Goal: Task Accomplishment & Management: Manage account settings

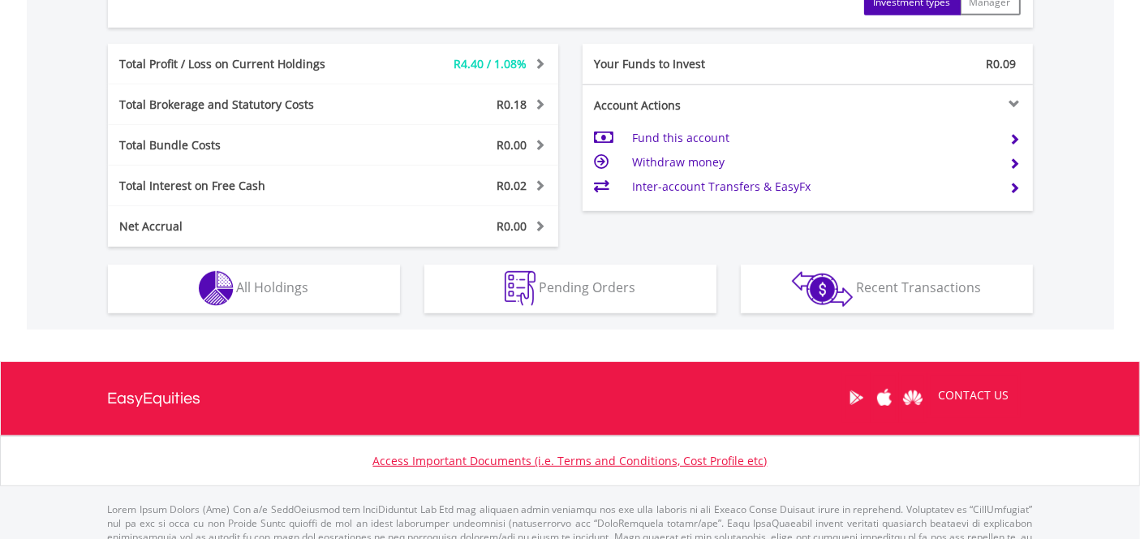
scroll to position [811, 0]
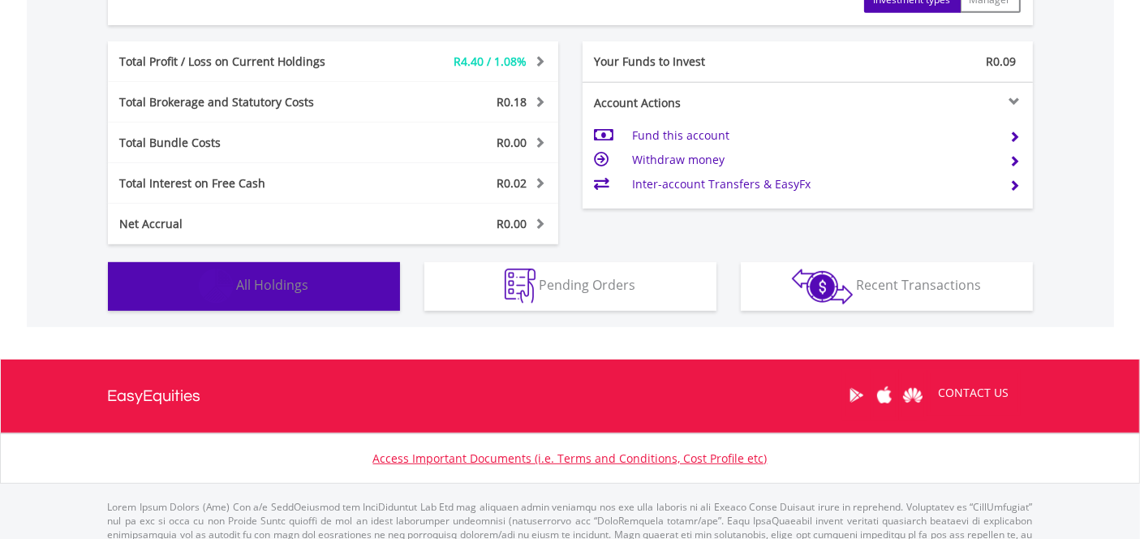
click at [255, 282] on span "All Holdings" at bounding box center [273, 285] width 72 height 18
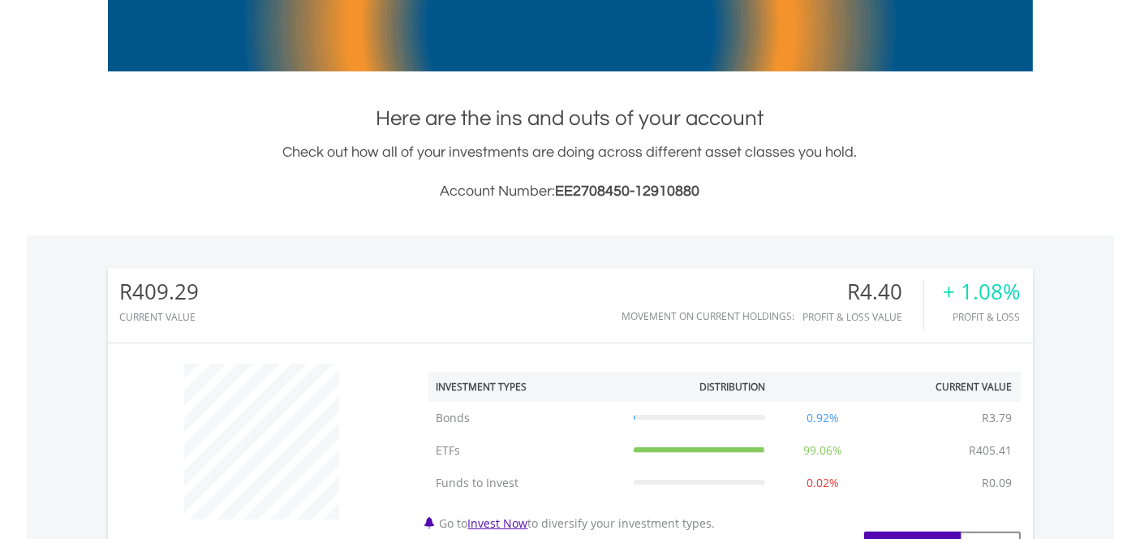
scroll to position [0, 0]
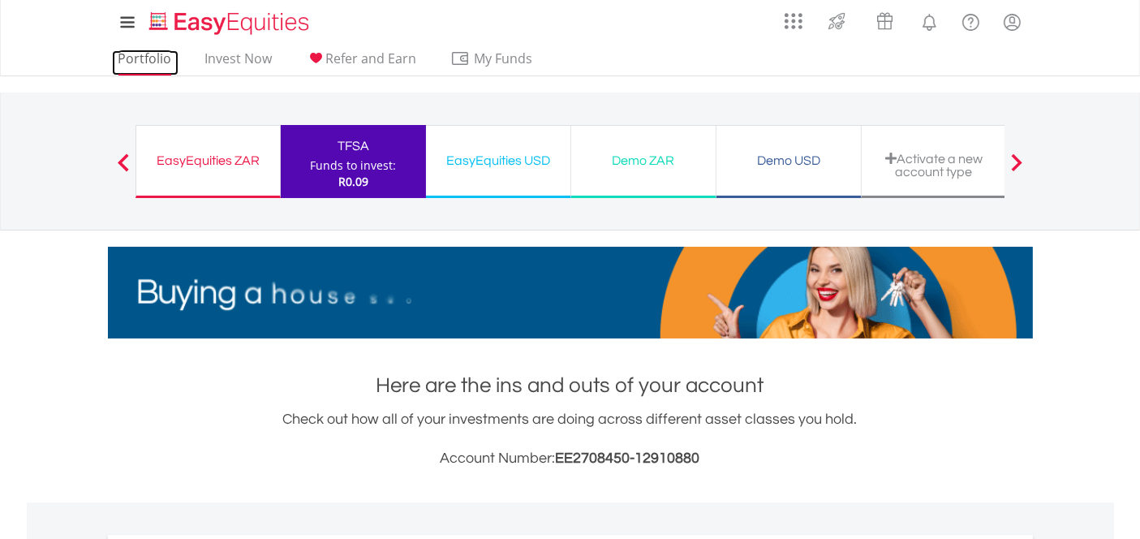
click at [146, 58] on link "Portfolio" at bounding box center [145, 62] width 67 height 25
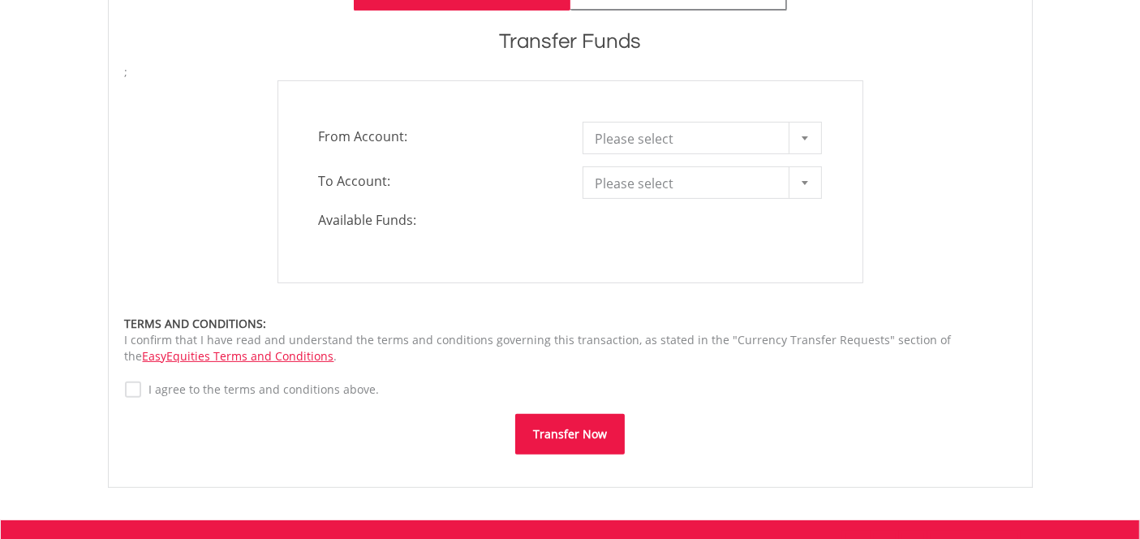
scroll to position [450, 0]
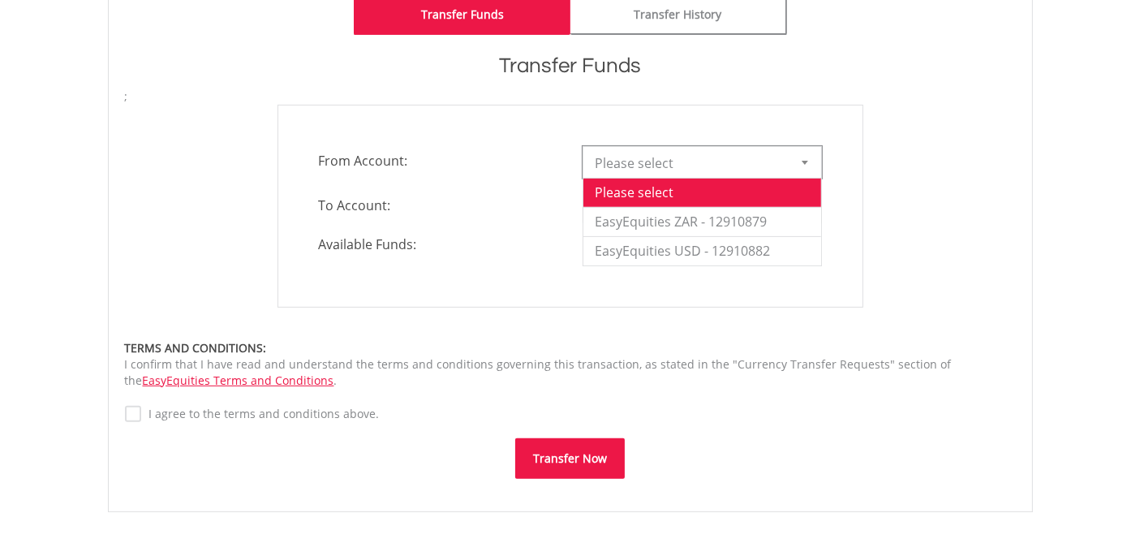
click at [798, 152] on div at bounding box center [805, 162] width 32 height 31
click at [768, 223] on li "EasyEquities ZAR - 12910879" at bounding box center [702, 221] width 238 height 29
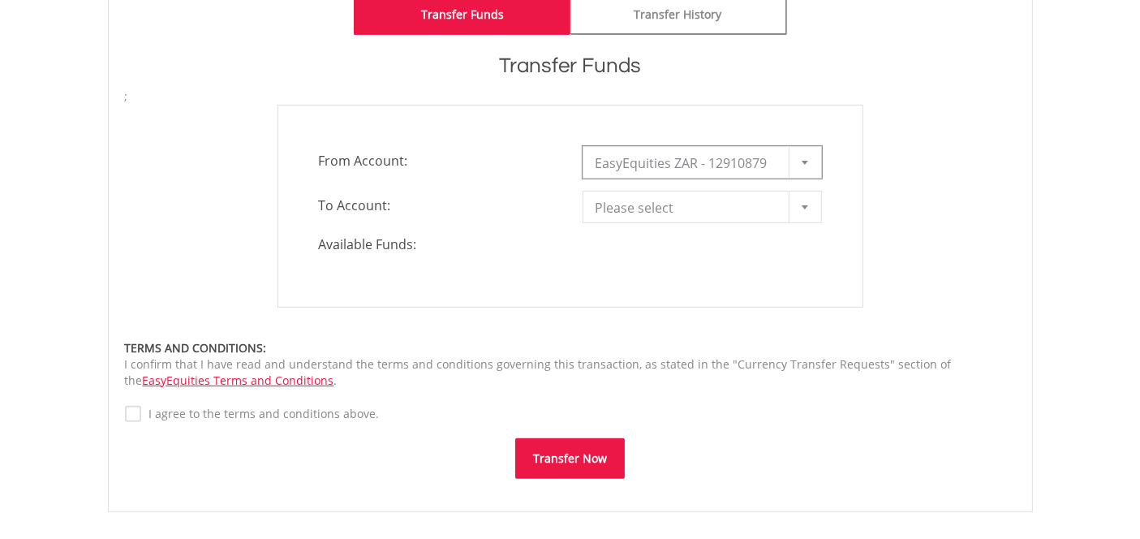
click at [804, 203] on div at bounding box center [805, 207] width 32 height 31
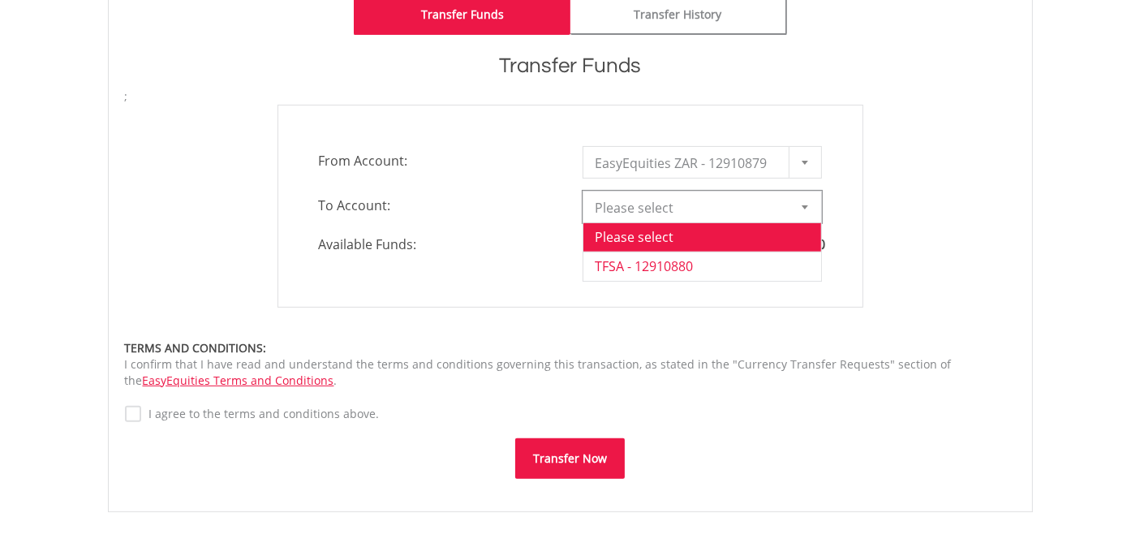
click at [702, 267] on li "TFSA - 12910880" at bounding box center [702, 266] width 238 height 29
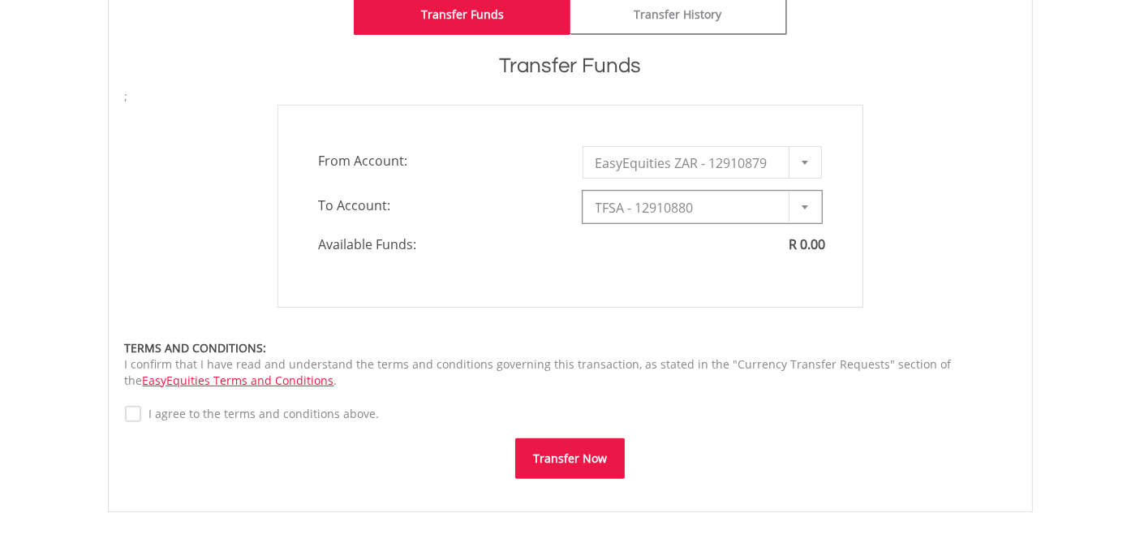
type input "*"
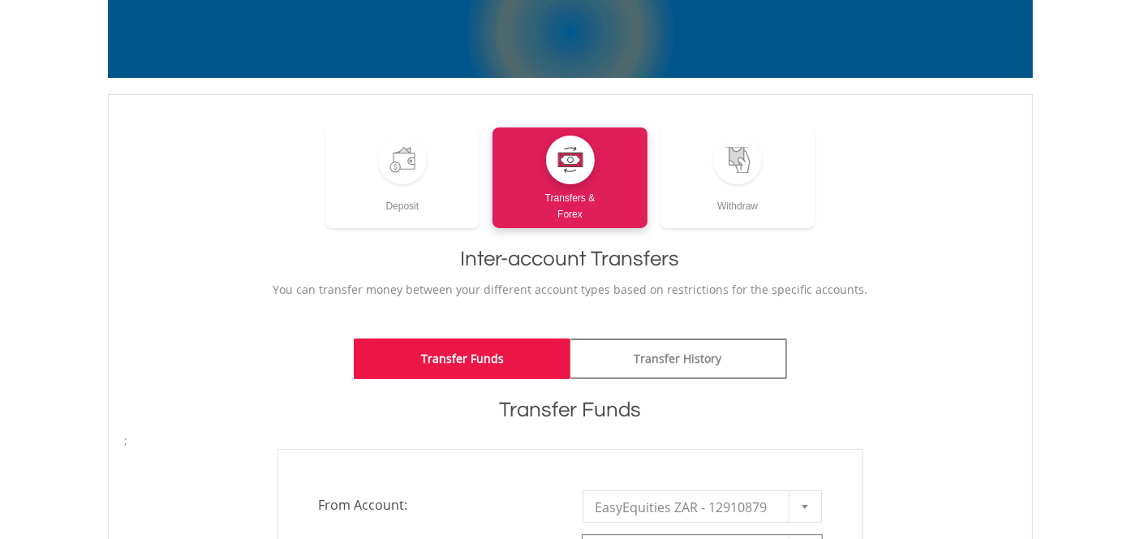
scroll to position [0, 0]
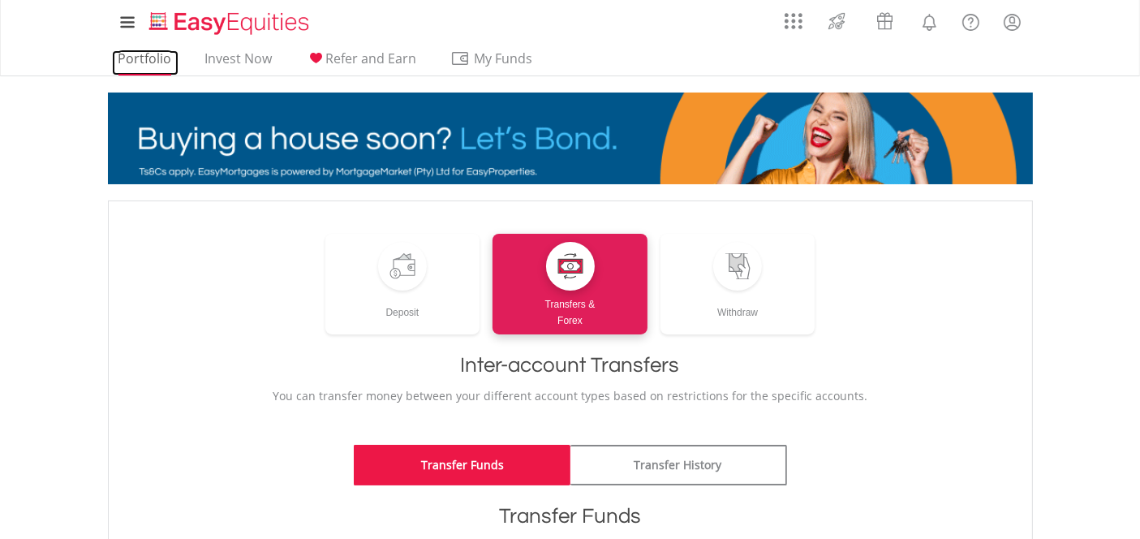
click at [142, 59] on link "Portfolio" at bounding box center [145, 62] width 67 height 25
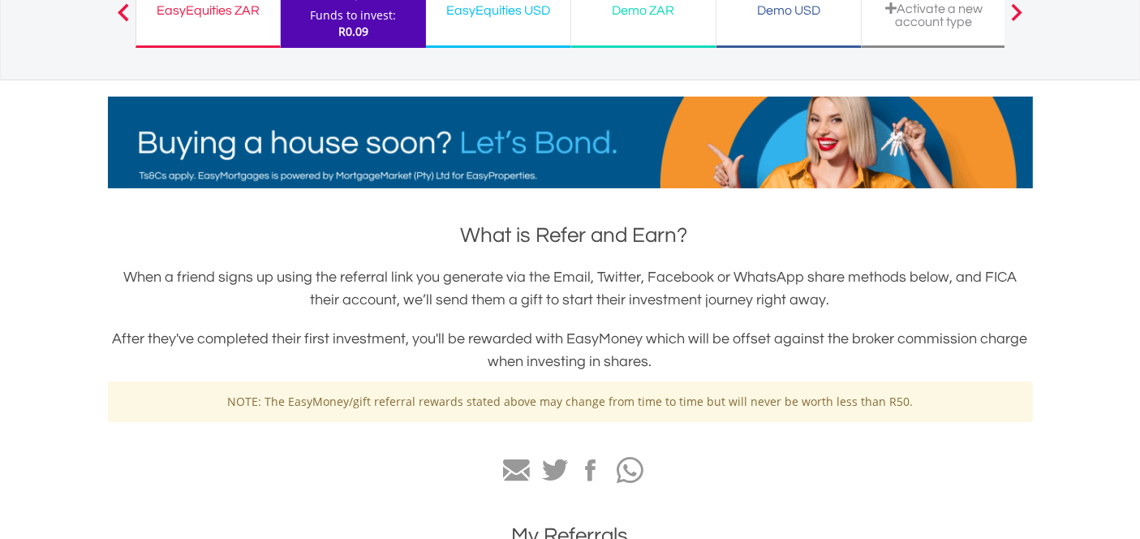
scroll to position [180, 0]
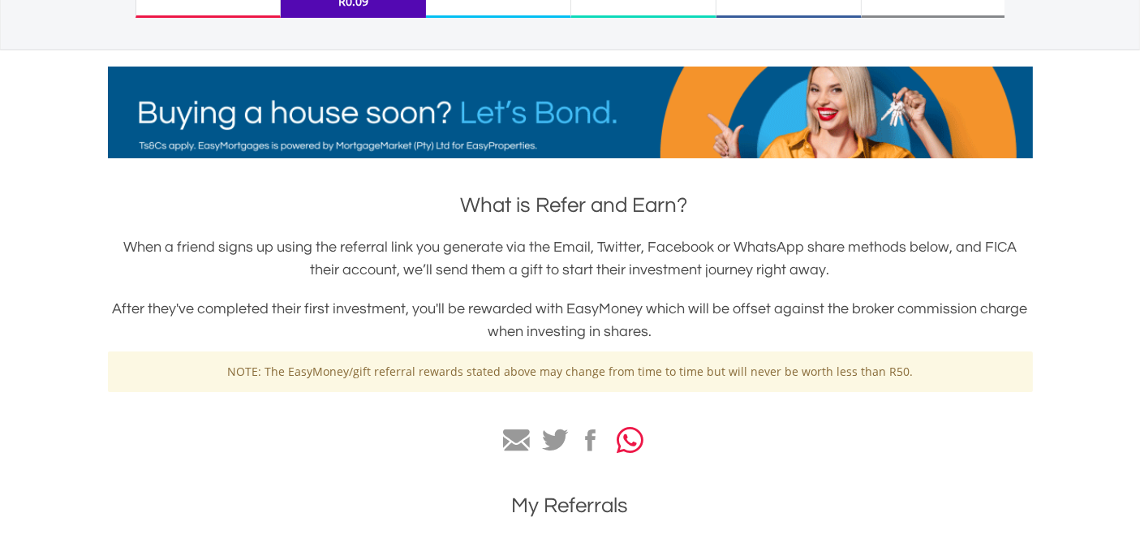
click at [630, 446] on icon "button" at bounding box center [631, 440] width 27 height 30
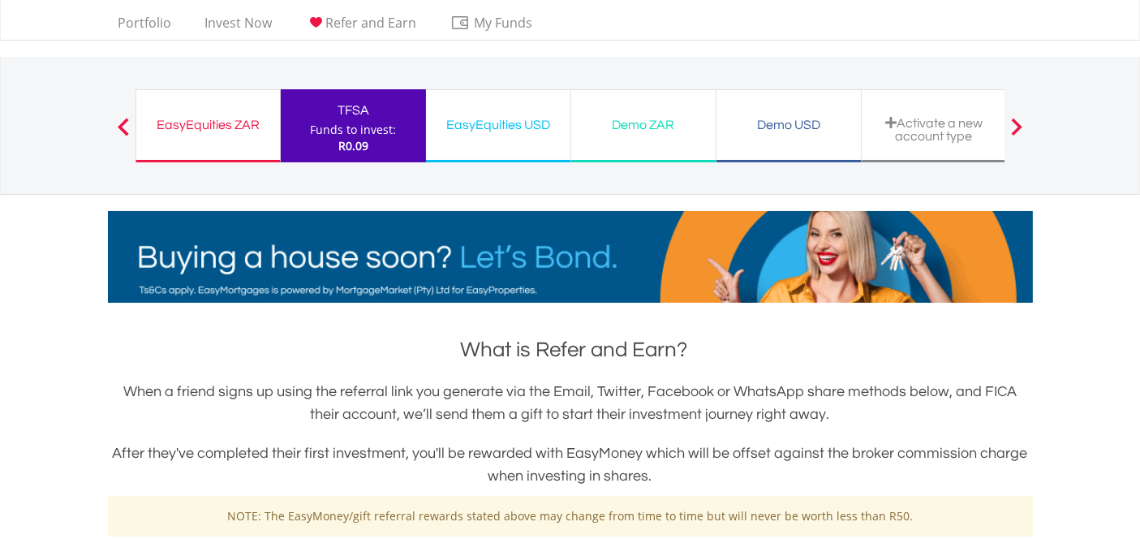
scroll to position [0, 0]
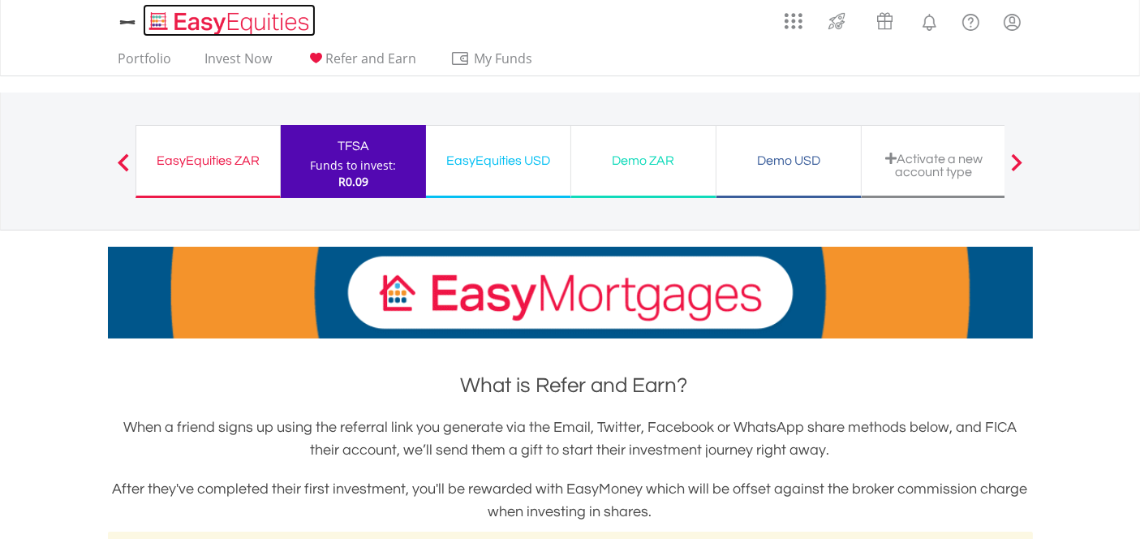
click at [194, 26] on img "Home page" at bounding box center [231, 23] width 170 height 27
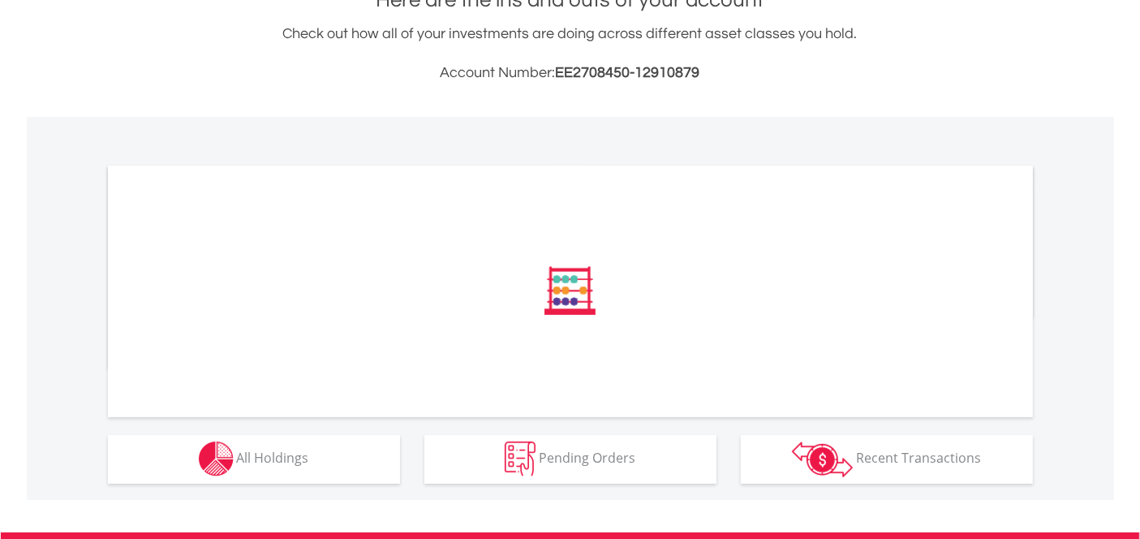
scroll to position [450, 0]
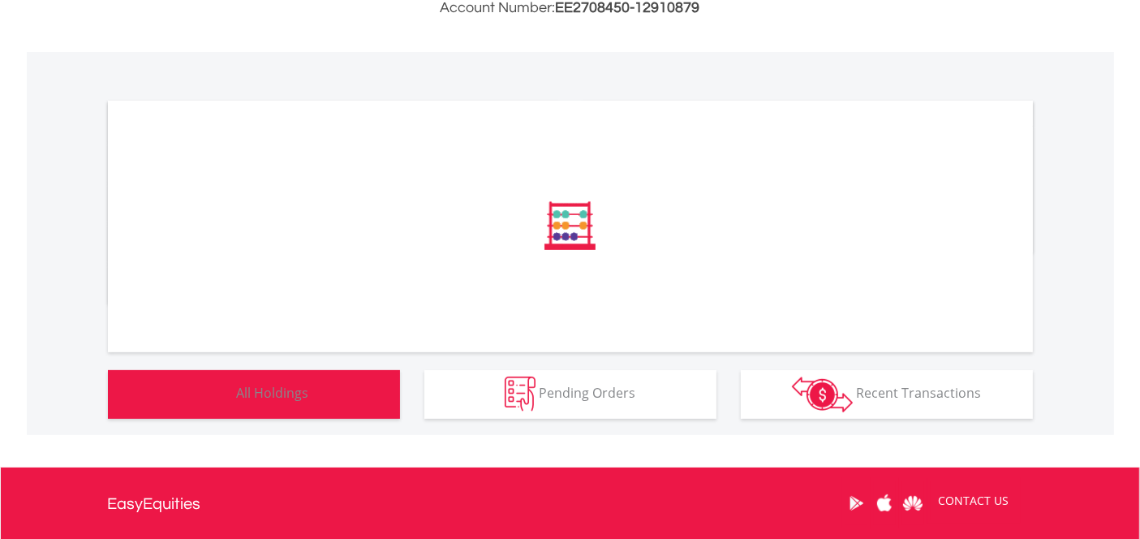
click at [246, 399] on span "All Holdings" at bounding box center [273, 393] width 72 height 18
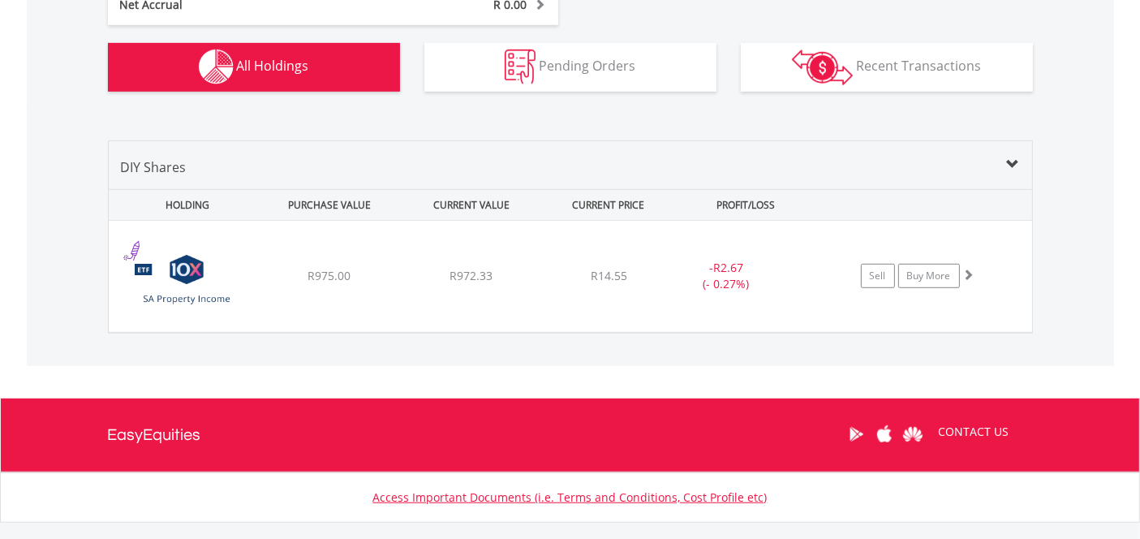
scroll to position [970, 0]
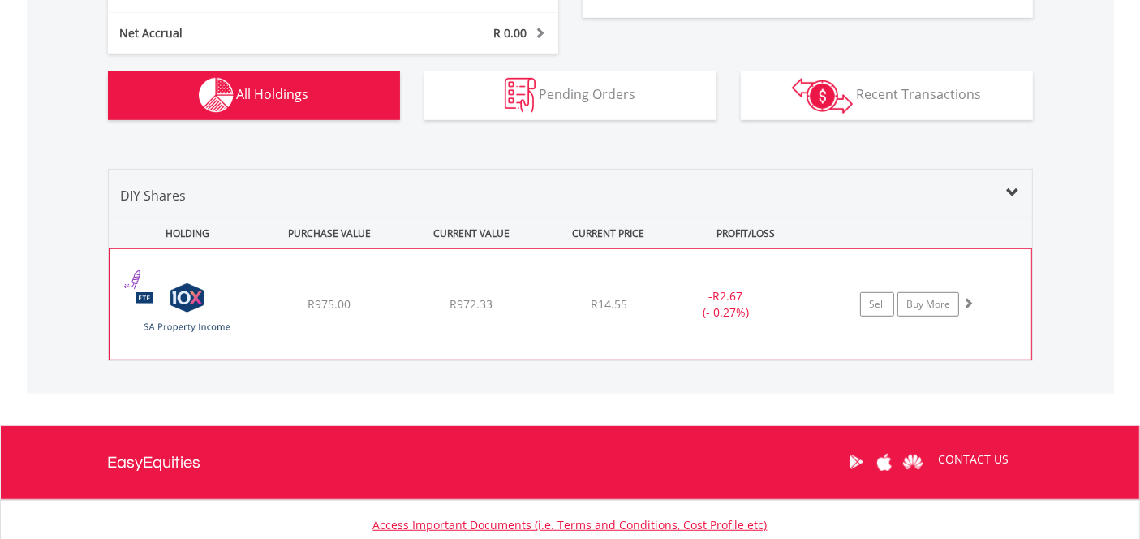
click at [178, 286] on img at bounding box center [188, 312] width 140 height 86
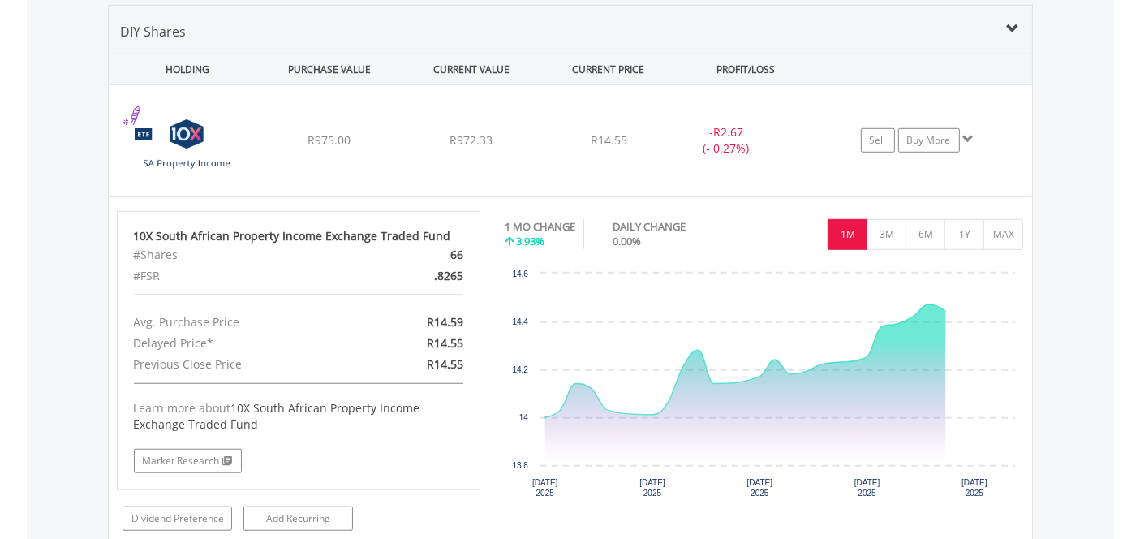
scroll to position [1150, 0]
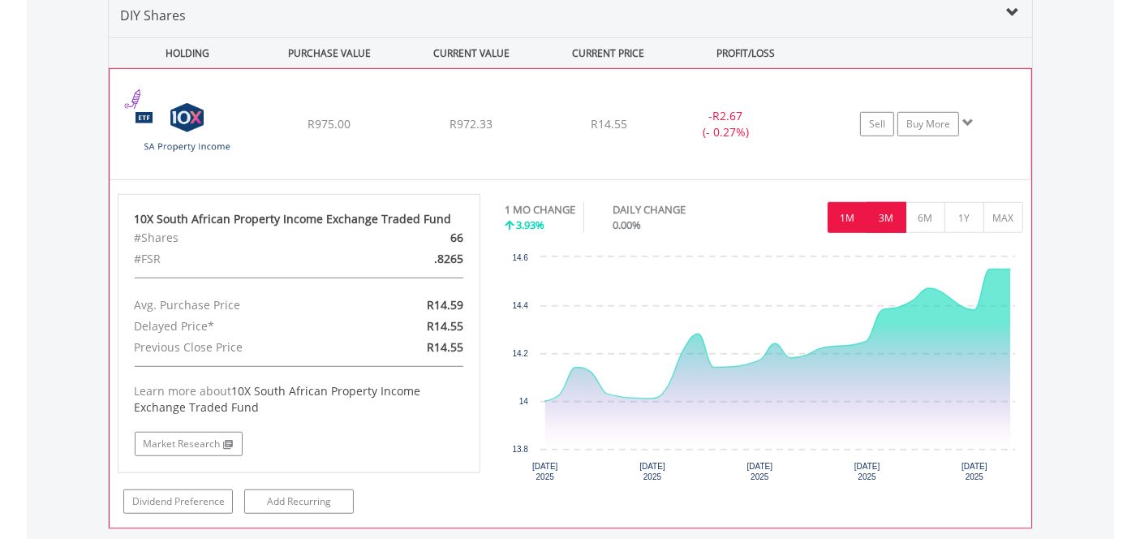
click at [887, 213] on button "3M" at bounding box center [887, 217] width 40 height 31
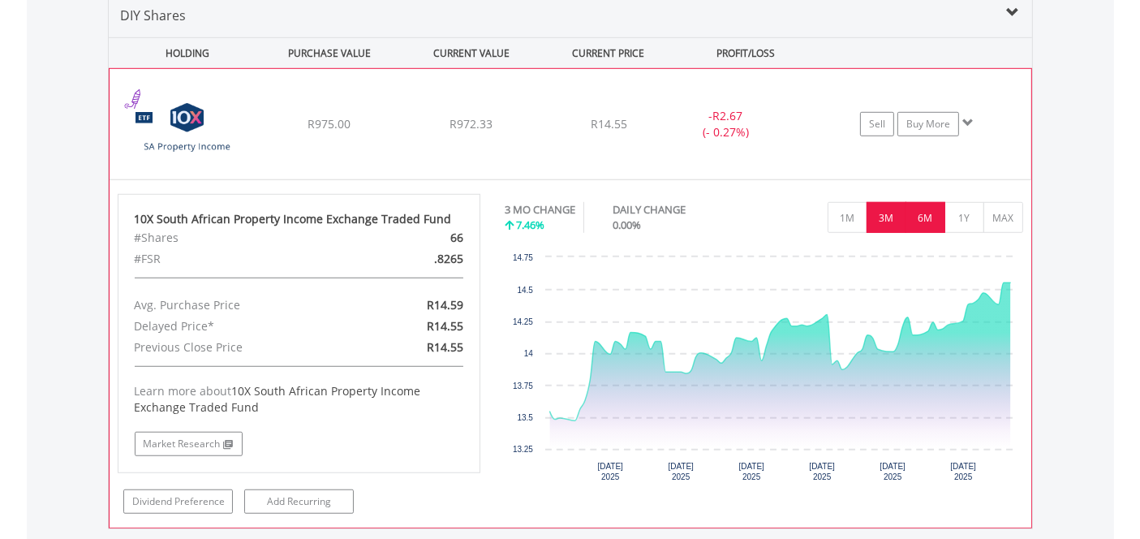
click at [923, 213] on button "6M" at bounding box center [926, 217] width 40 height 31
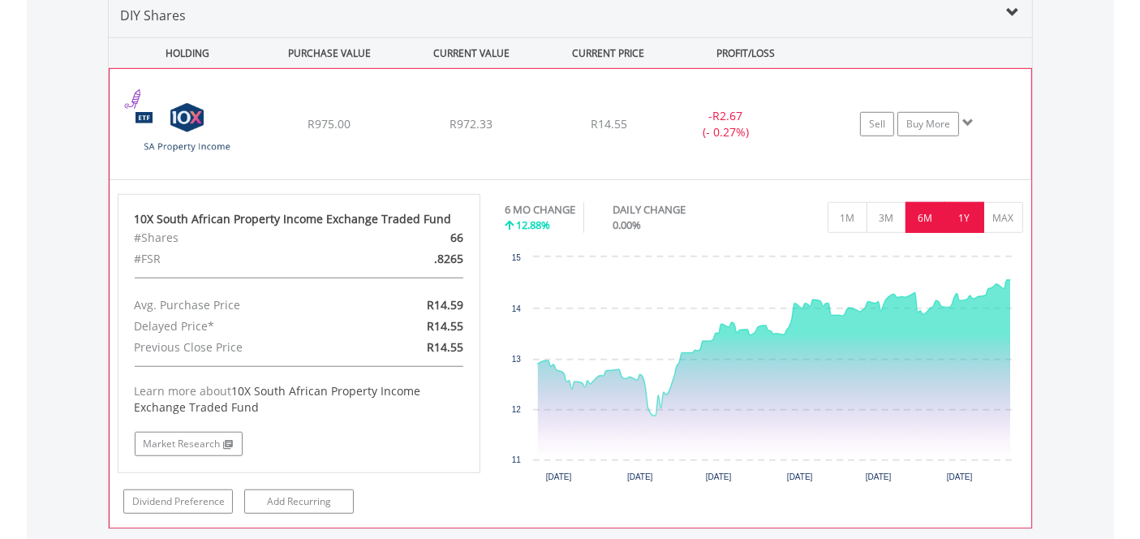
click at [958, 213] on button "1Y" at bounding box center [965, 217] width 40 height 31
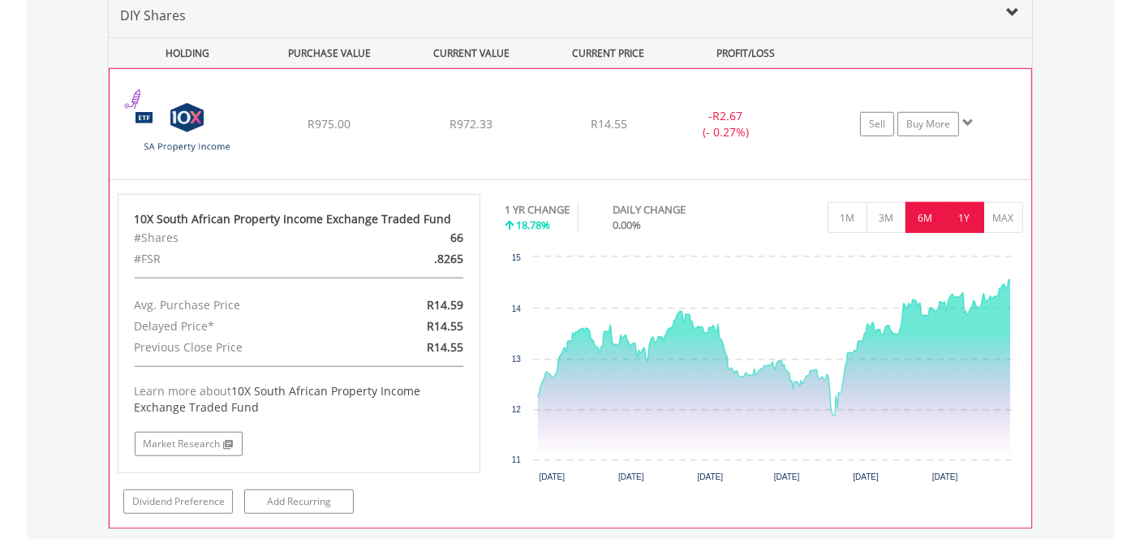
click at [923, 214] on button "6M" at bounding box center [926, 217] width 40 height 31
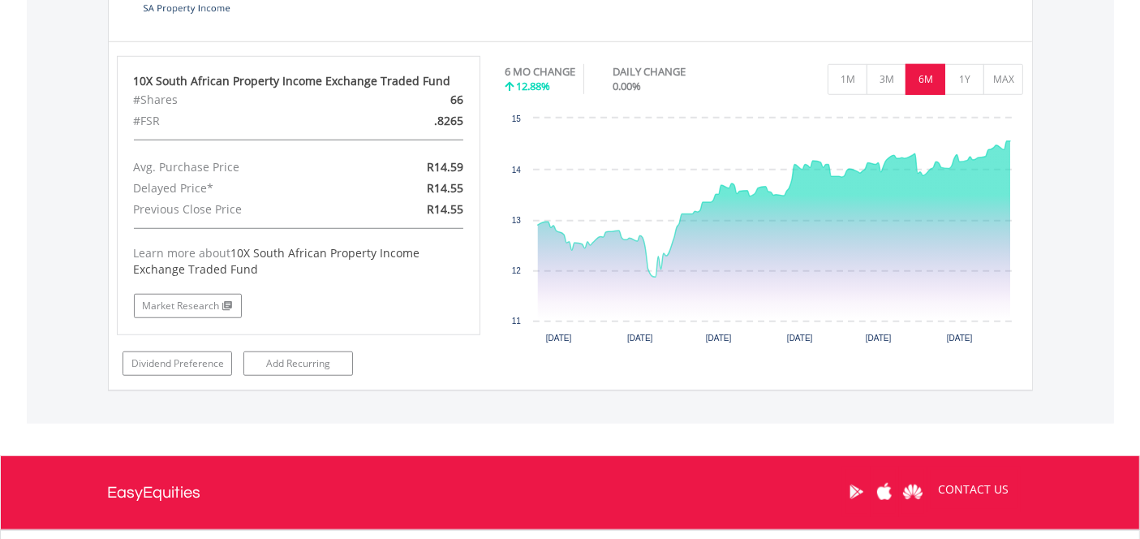
scroll to position [1421, 0]
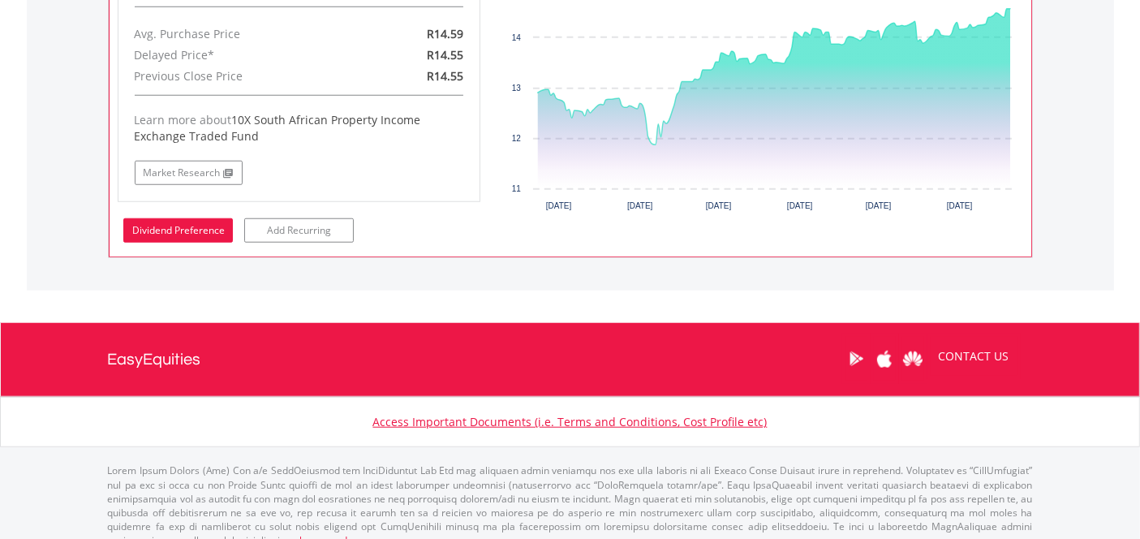
click at [176, 223] on link "Dividend Preference" at bounding box center [178, 230] width 110 height 24
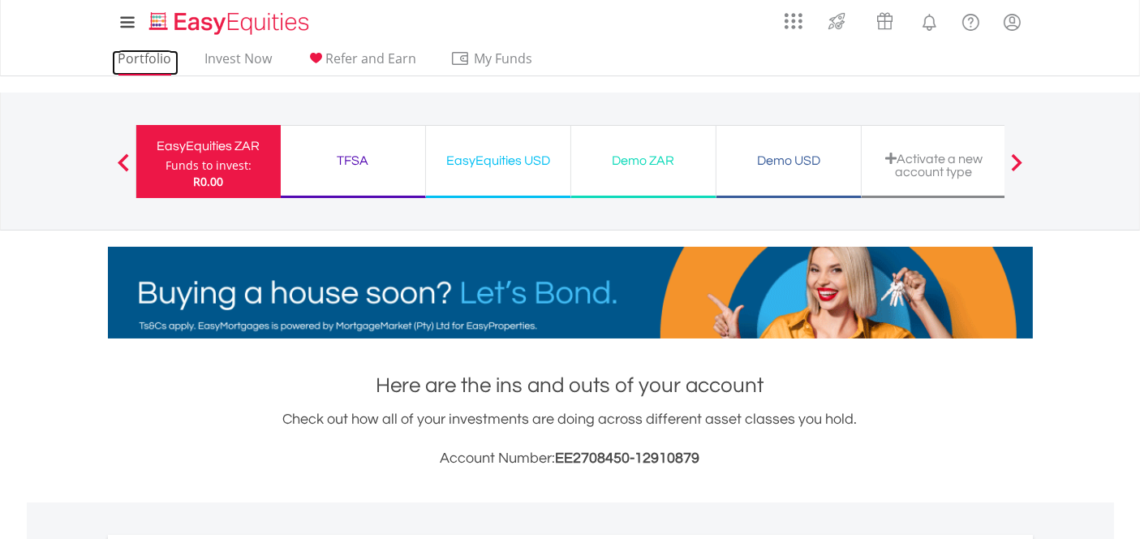
click at [134, 62] on link "Portfolio" at bounding box center [145, 62] width 67 height 25
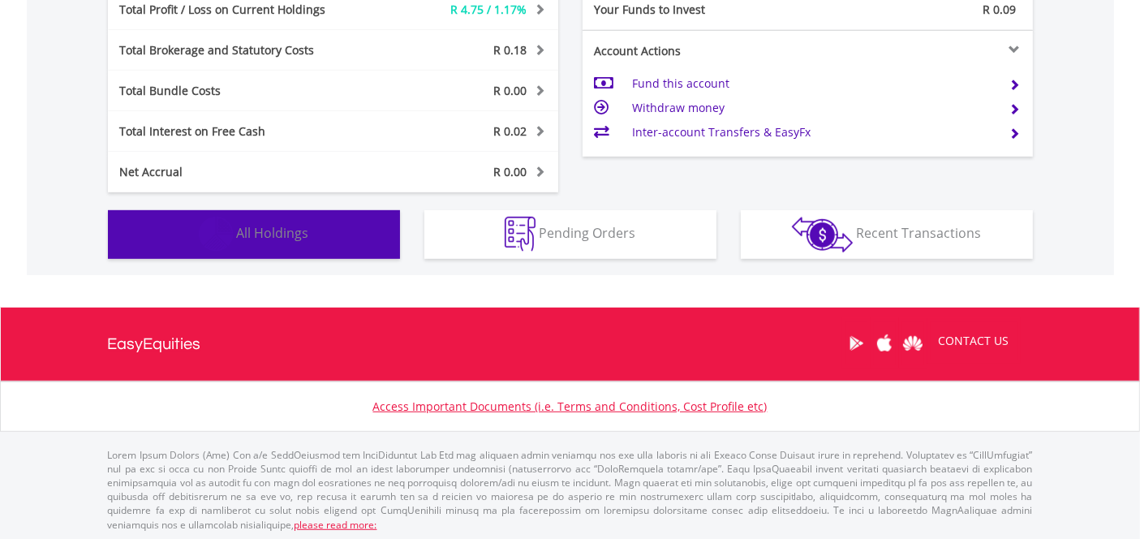
scroll to position [155, 308]
click at [265, 235] on span "All Holdings" at bounding box center [273, 233] width 72 height 18
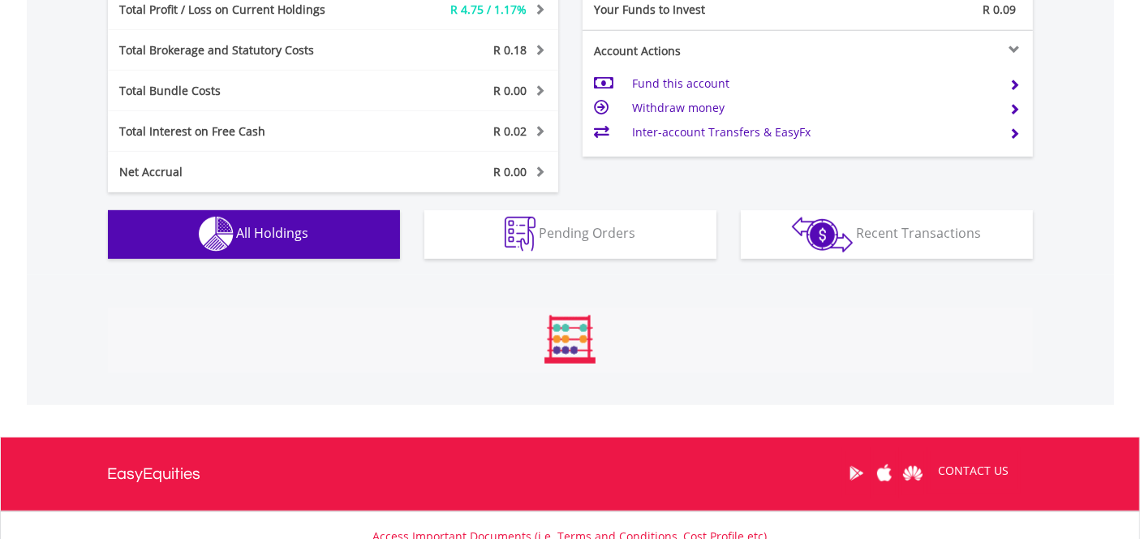
scroll to position [1169, 0]
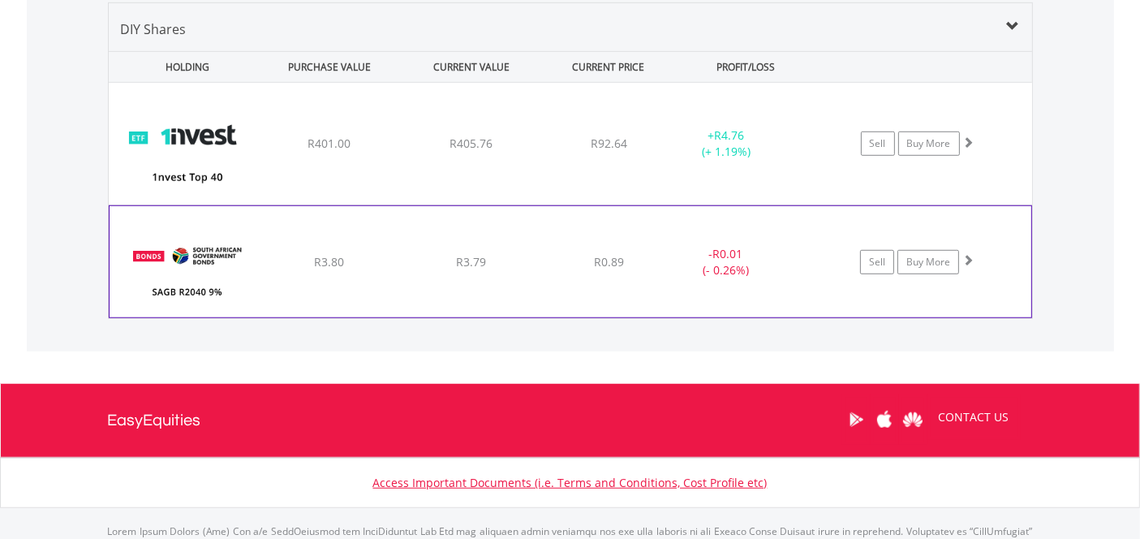
click at [221, 257] on img at bounding box center [188, 269] width 140 height 86
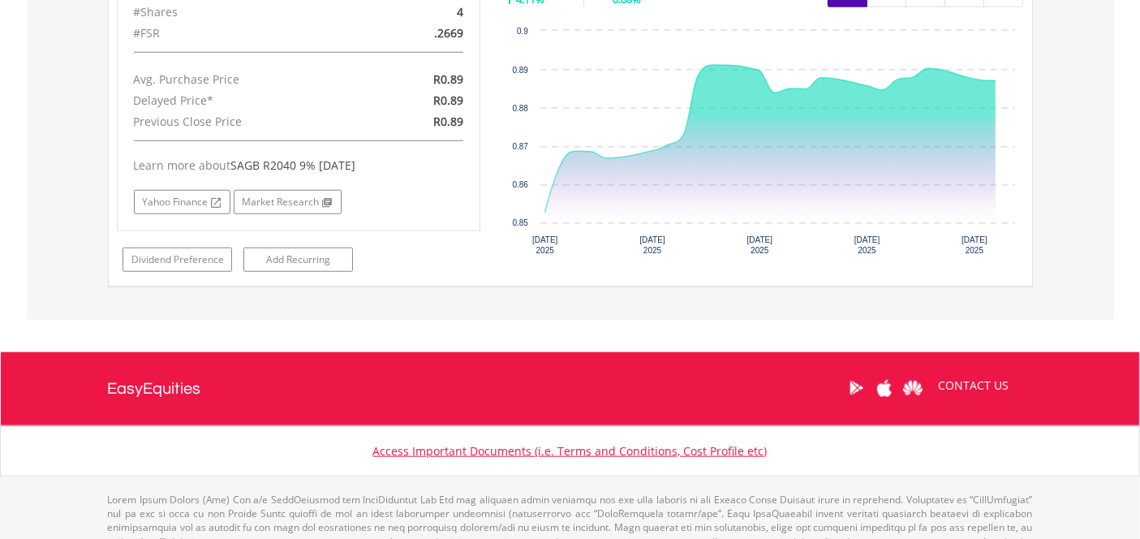
scroll to position [1573, 0]
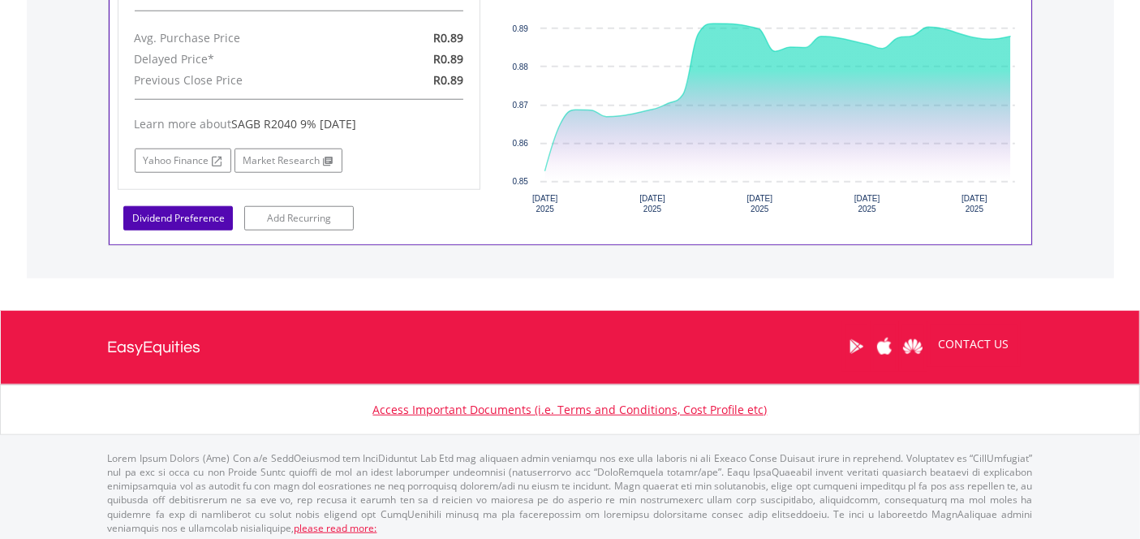
click at [171, 212] on link "Dividend Preference" at bounding box center [178, 218] width 110 height 24
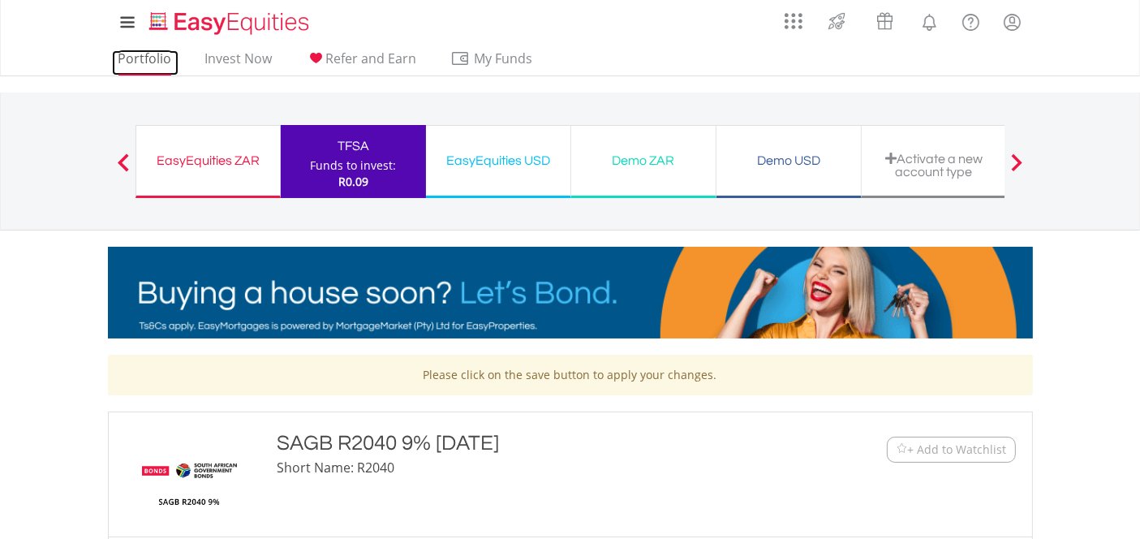
click at [140, 58] on link "Portfolio" at bounding box center [145, 62] width 67 height 25
